Goal: Communication & Community: Participate in discussion

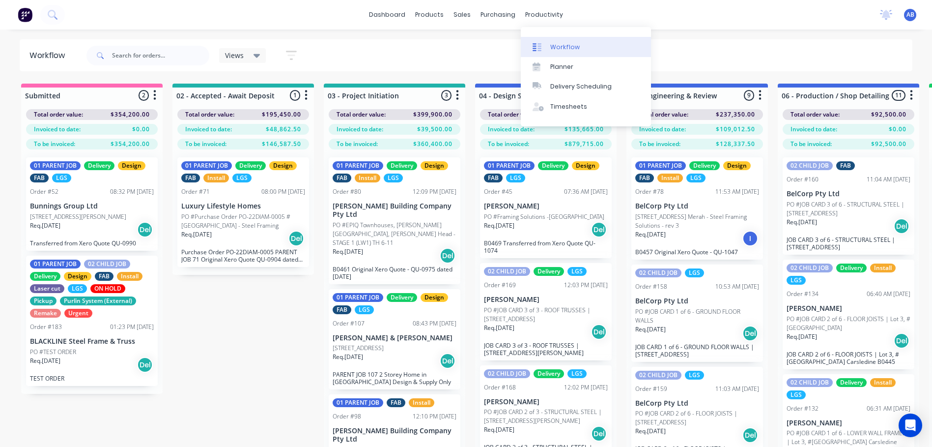
click at [558, 47] on div "Workflow" at bounding box center [564, 47] width 29 height 9
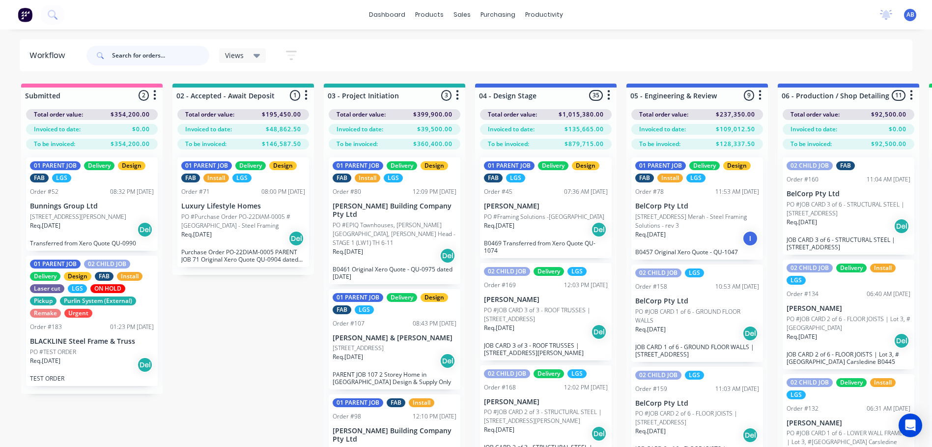
click at [134, 57] on input "text" at bounding box center [160, 56] width 97 height 20
type input "457"
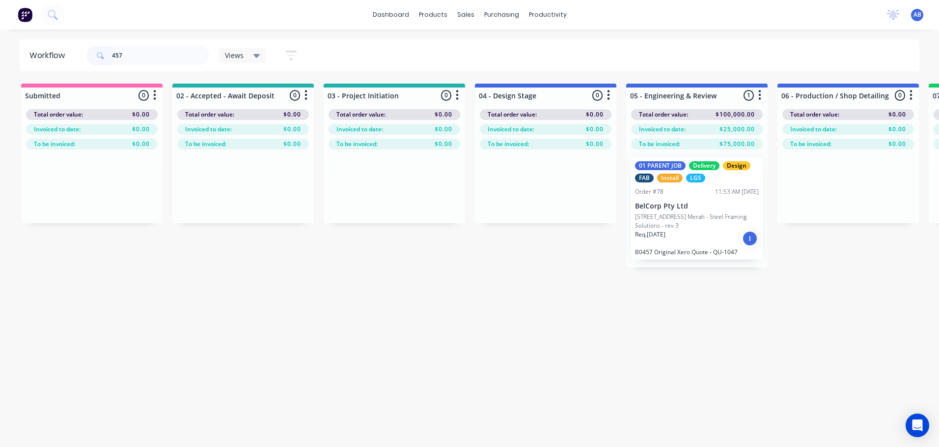
click at [661, 224] on p "[STREET_ADDRESS] Merah - Steel Framing Solutions - rev 3" at bounding box center [697, 221] width 124 height 18
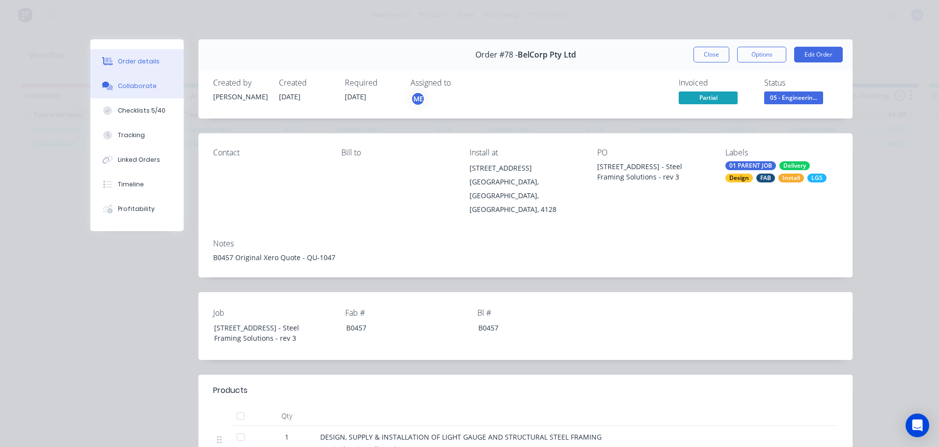
click at [161, 94] on button "Collaborate" at bounding box center [136, 86] width 93 height 25
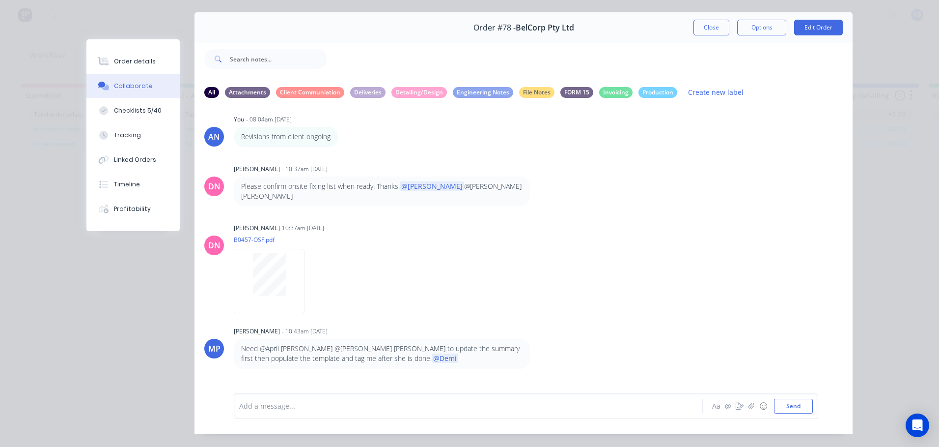
scroll to position [52, 0]
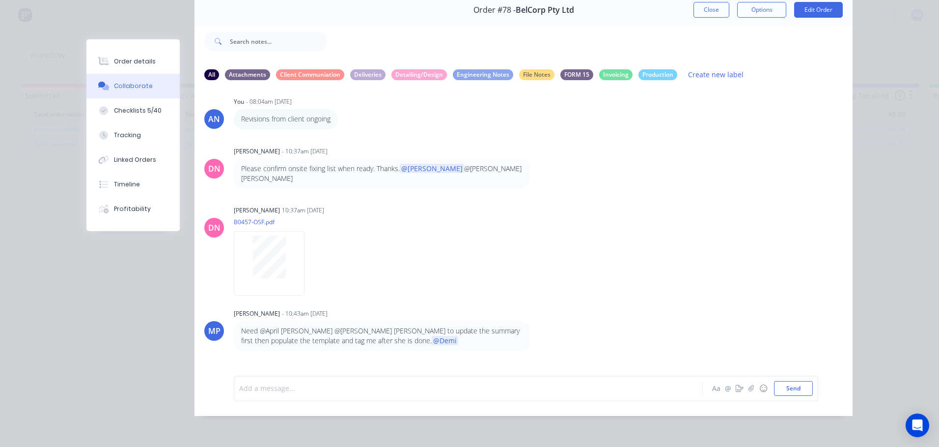
click at [281, 383] on div at bounding box center [455, 388] width 430 height 10
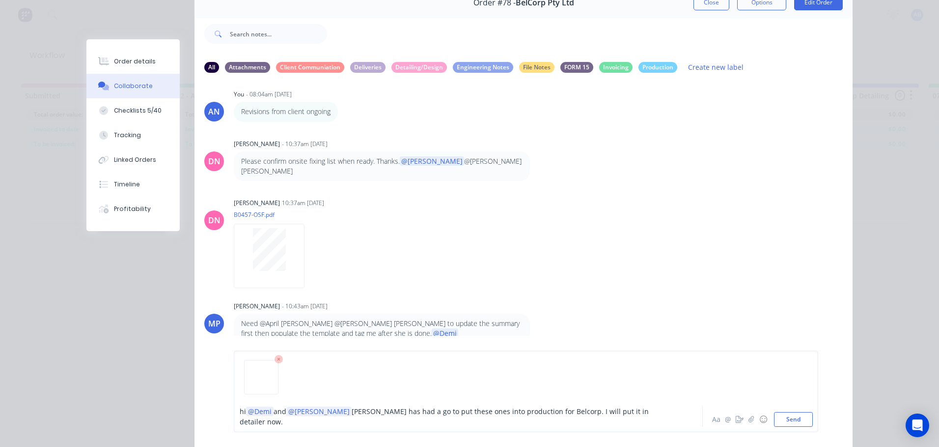
click at [246, 416] on span "@Demi" at bounding box center [260, 410] width 28 height 9
click at [791, 420] on button "Send" at bounding box center [793, 419] width 39 height 15
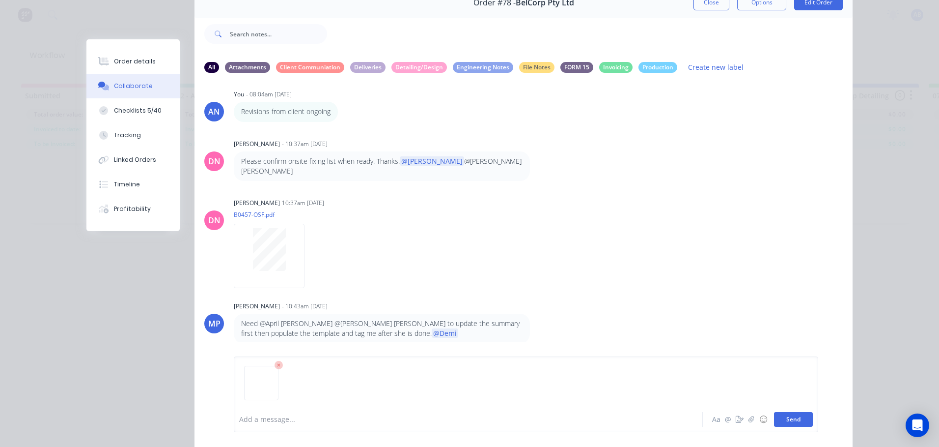
scroll to position [947, 0]
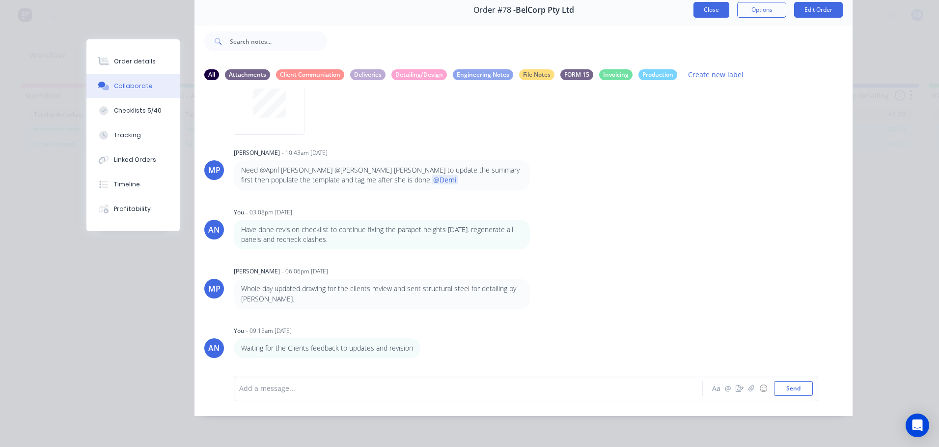
click at [715, 8] on button "Close" at bounding box center [712, 10] width 36 height 16
